Goal: Ask a question: Seek information or help from site administrators or community

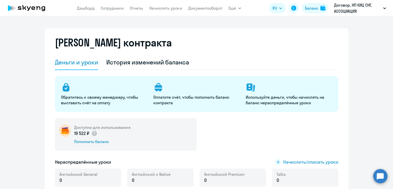
select select "english_adult_not_native_speaker"
click at [378, 174] on circle at bounding box center [381, 176] width 14 height 14
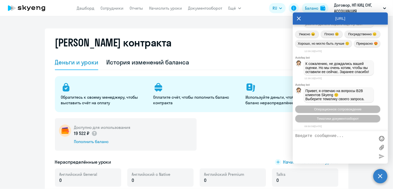
scroll to position [4582, 0]
click at [339, 144] on textarea at bounding box center [336, 146] width 80 height 27
click at [235, 145] on div "Доступно для использования 19 522 ₽ Пополнить баланс" at bounding box center [197, 134] width 284 height 32
drag, startPoint x: 214, startPoint y: 13, endPoint x: 212, endPoint y: 9, distance: 4.7
click at [212, 9] on app-header "[PERSON_NAME] Отчеты Начислить уроки Документооборот Ещё Дашборд Сотрудники Отч…" at bounding box center [196, 8] width 393 height 16
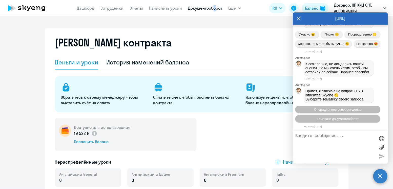
click at [212, 9] on link "Документооборот" at bounding box center [205, 8] width 34 height 5
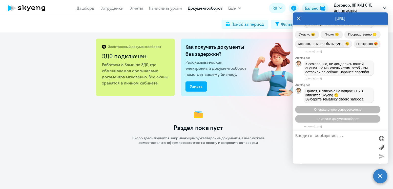
click at [232, 65] on p "Рассказываем, как электронный документооборот помогает вашему бизнесу." at bounding box center [217, 68] width 63 height 18
click at [248, 134] on div "Раздел пока пуст Скоро здесь появятся закрывающие бухгалтерские документы, а вы…" at bounding box center [199, 126] width 390 height 36
click at [274, 120] on div "Раздел пока пуст Скоро здесь появятся закрывающие бухгалтерские документы, а вы…" at bounding box center [199, 126] width 390 height 36
click at [382, 175] on circle at bounding box center [381, 176] width 14 height 14
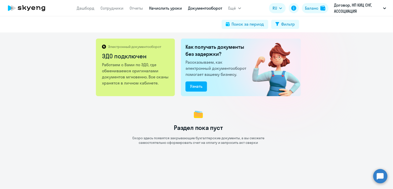
click at [170, 9] on link "Начислить уроки" at bounding box center [165, 8] width 33 height 5
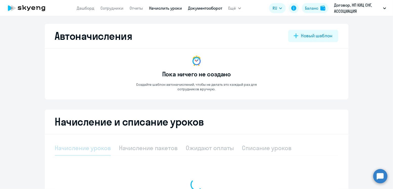
select select "10"
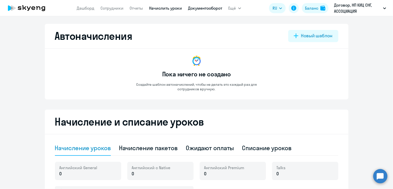
click at [197, 10] on link "Документооборот" at bounding box center [205, 8] width 34 height 5
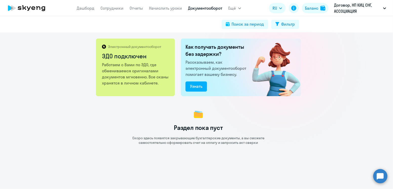
click at [386, 179] on circle at bounding box center [381, 176] width 14 height 14
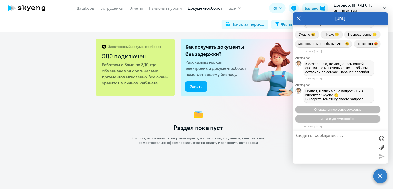
click at [321, 151] on textarea at bounding box center [336, 146] width 80 height 27
paste textarea "добрый день! Подскажите, пожалуйста, у меня бухгалтерия спрашивает, что за сумм…"
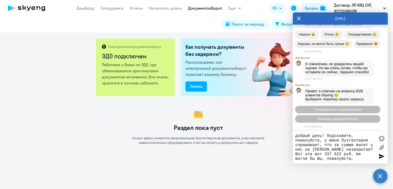
drag, startPoint x: 297, startPoint y: 135, endPoint x: 280, endPoint y: 133, distance: 16.6
click at [280, 133] on body "[PERSON_NAME] Отчеты Начислить уроки Документооборот Ещё Дашборд Сотрудники Отч…" at bounding box center [196, 94] width 393 height 189
drag, startPoint x: 314, startPoint y: 155, endPoint x: 357, endPoint y: 147, distance: 43.6
click at [357, 147] on textarea "Добрый день! Подскажите, пожалуйста, у меня бухгалтерия спрашивает, что за сумм…" at bounding box center [336, 146] width 80 height 27
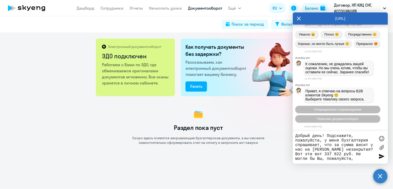
type textarea "Добрый день! Подскажите, пожалуйста, у меня бухгалтерия спрашивает, что за сумм…"
click at [381, 154] on div at bounding box center [382, 156] width 8 height 8
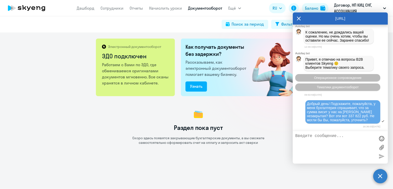
scroll to position [4615, 0]
click at [382, 146] on label at bounding box center [382, 147] width 8 height 8
click at [0, 0] on input "file" at bounding box center [0, 0] width 0 height 0
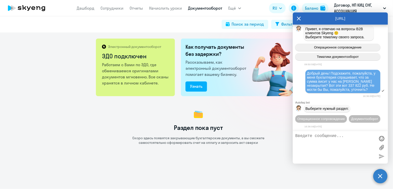
scroll to position [4655, 0]
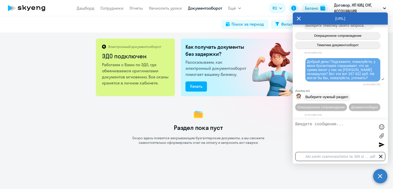
click at [380, 145] on div at bounding box center [382, 145] width 8 height 8
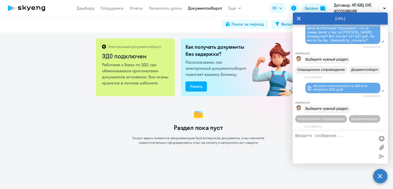
scroll to position [4714, 0]
click at [352, 118] on span "Документооборот" at bounding box center [365, 119] width 27 height 4
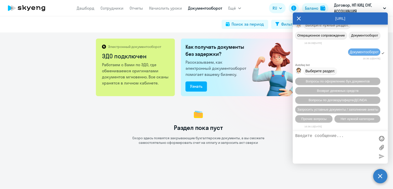
scroll to position [4798, 0]
click at [319, 117] on span "Прочие вопросы" at bounding box center [314, 119] width 25 height 4
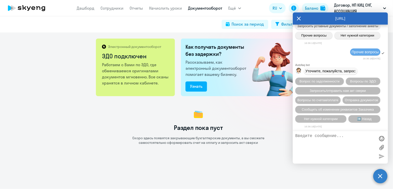
scroll to position [4892, 0]
click at [325, 120] on button "Нет нужной категории" at bounding box center [321, 118] width 51 height 7
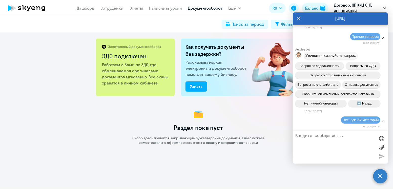
scroll to position [4945, 0]
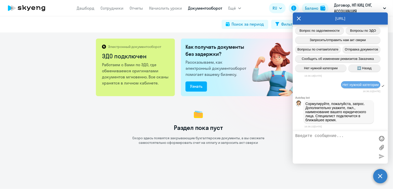
click at [322, 138] on textarea at bounding box center [336, 146] width 80 height 27
paste textarea "добрый день! Подскажите, пожалуйста, у меня бухгалтерия спрашивает, что за сумм…"
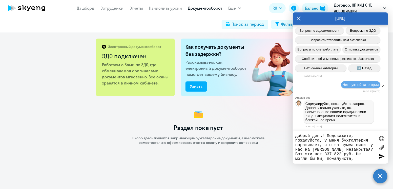
drag, startPoint x: 298, startPoint y: 135, endPoint x: 286, endPoint y: 133, distance: 12.2
click at [286, 133] on body "[PERSON_NAME] Отчеты Начислить уроки Документооборот Ещё Дашборд Сотрудники Отч…" at bounding box center [196, 94] width 393 height 189
type textarea "Добрый день! Подскажите, пожалуйста, у меня бухгалтерия спрашивает, что за сумм…"
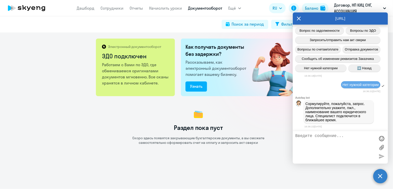
scroll to position [4977, 0]
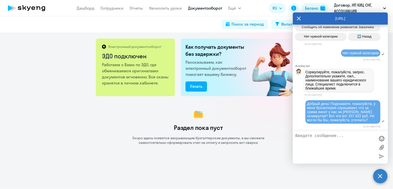
click at [384, 150] on label at bounding box center [382, 147] width 8 height 8
click at [0, 0] on input "file" at bounding box center [0, 0] width 0 height 0
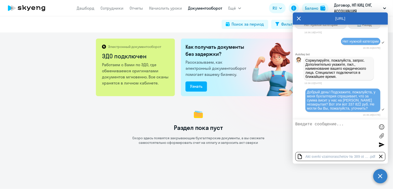
click at [383, 143] on div at bounding box center [382, 145] width 8 height 8
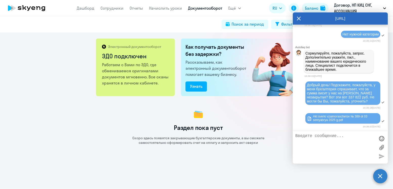
scroll to position [4996, 0]
